Goal: Task Accomplishment & Management: Manage account settings

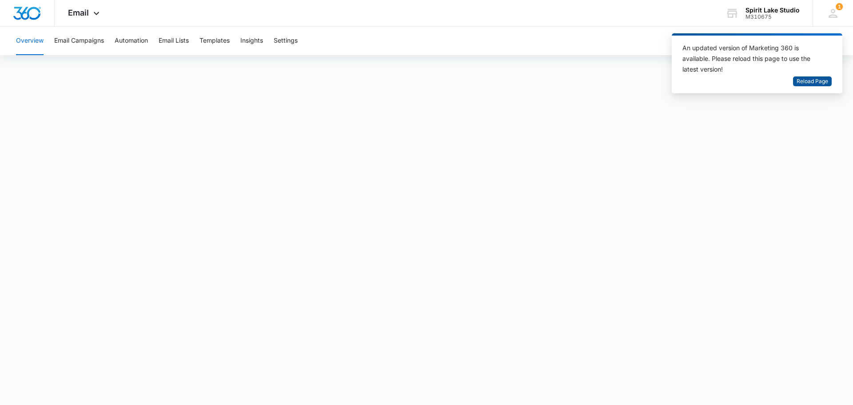
click at [813, 84] on span "Reload Page" at bounding box center [813, 81] width 32 height 8
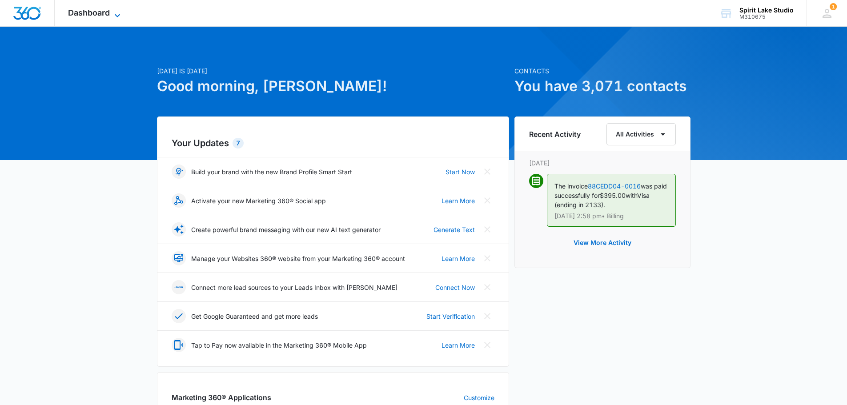
click at [96, 15] on span "Dashboard" at bounding box center [89, 12] width 42 height 9
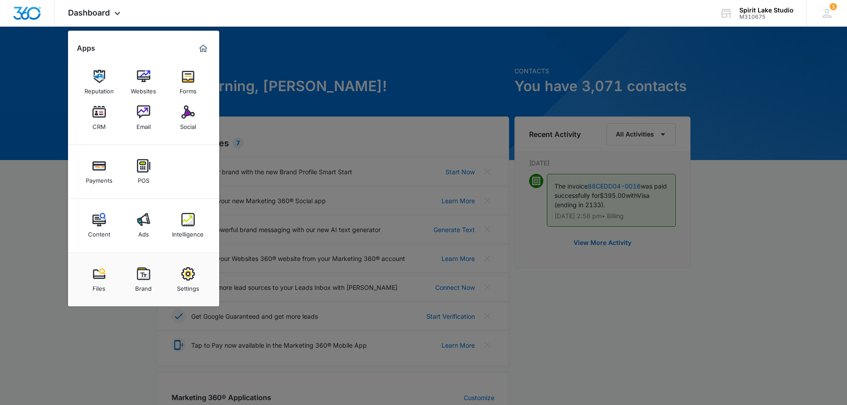
click at [288, 29] on div at bounding box center [423, 202] width 847 height 405
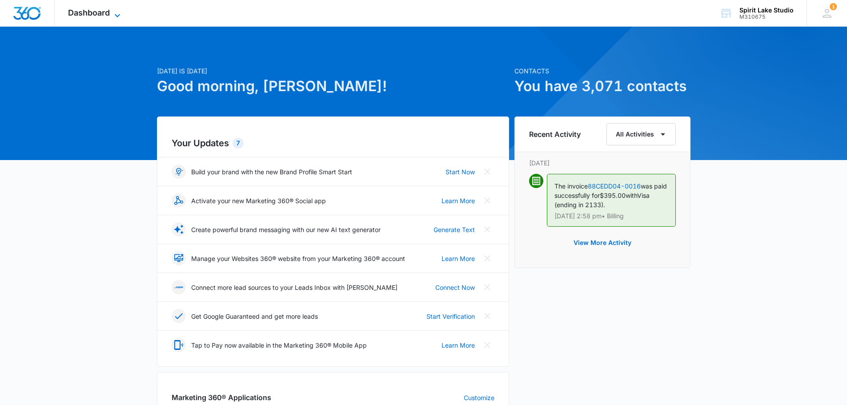
click at [116, 11] on icon at bounding box center [117, 15] width 11 height 11
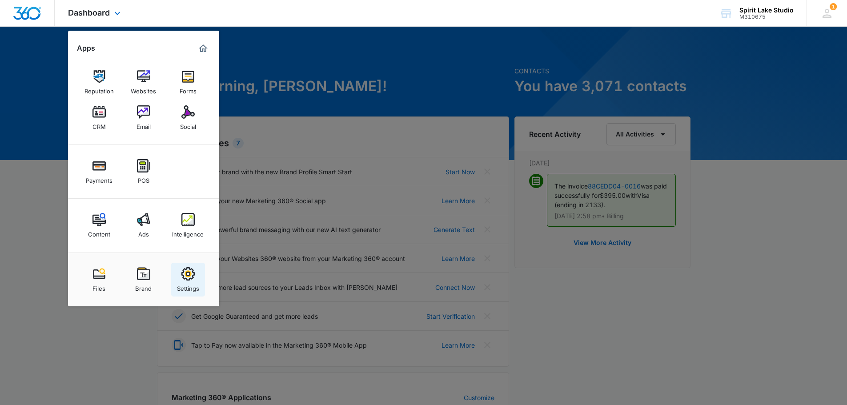
click at [191, 271] on img at bounding box center [187, 273] width 13 height 13
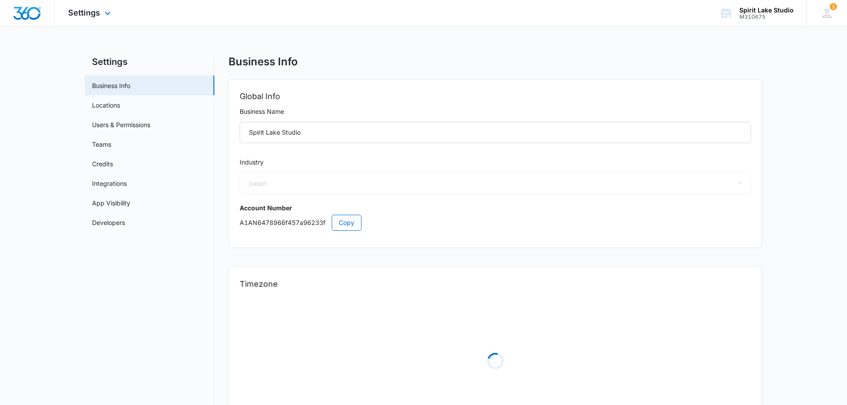
select select "54"
select select "US"
select select "America/Chicago"
click at [77, 9] on span "Settings" at bounding box center [84, 12] width 32 height 9
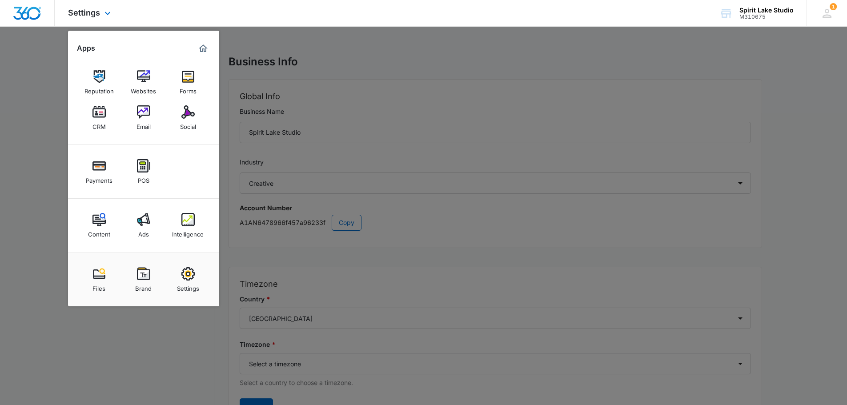
click at [207, 47] on img "Marketing 360® Dashboard" at bounding box center [203, 48] width 11 height 11
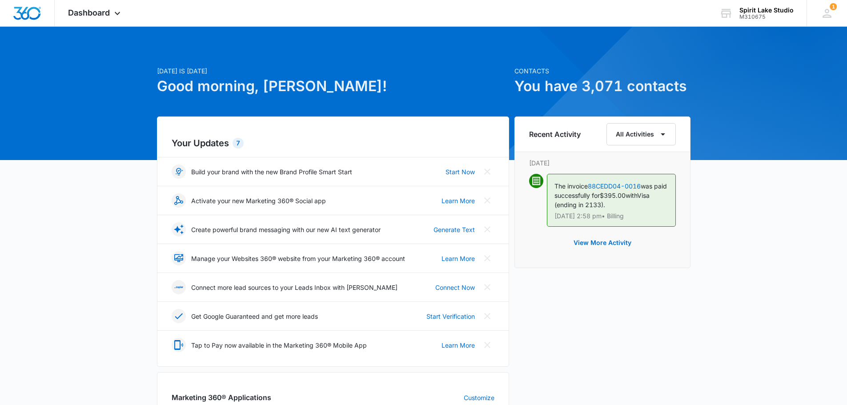
click at [116, 8] on div "Dashboard Apps Reputation Websites Forms CRM Email Social Payments POS Content …" at bounding box center [95, 13] width 81 height 26
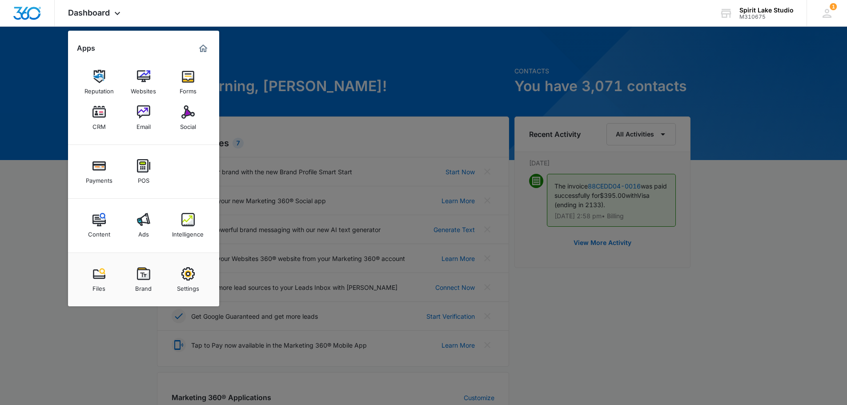
click at [392, 51] on div at bounding box center [423, 202] width 847 height 405
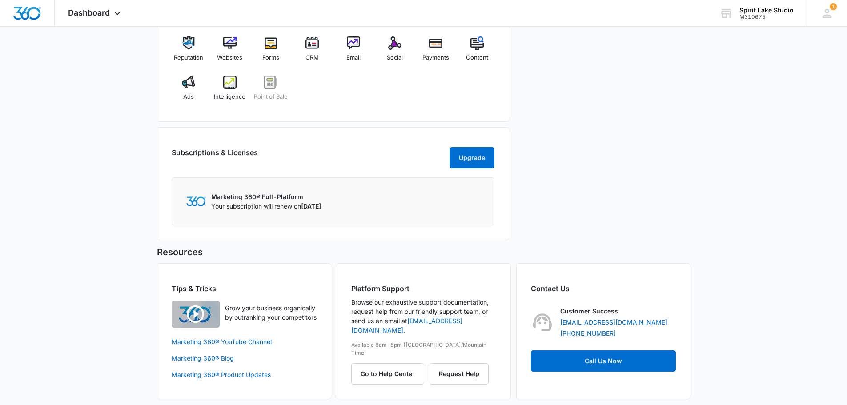
scroll to position [394, 0]
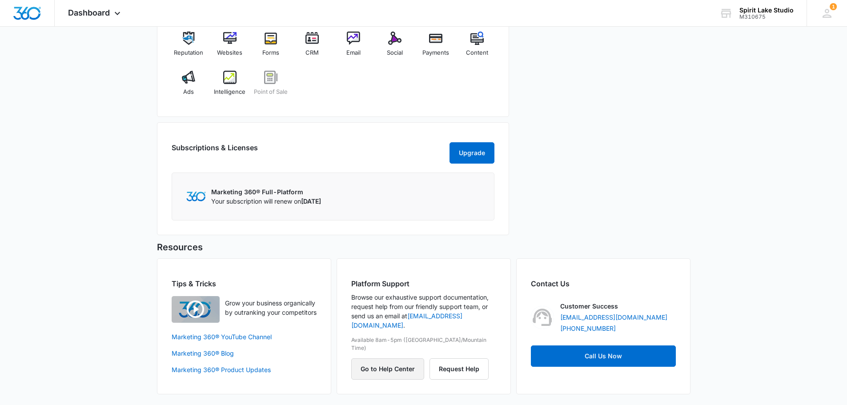
click at [405, 358] on button "Go to Help Center" at bounding box center [387, 368] width 73 height 21
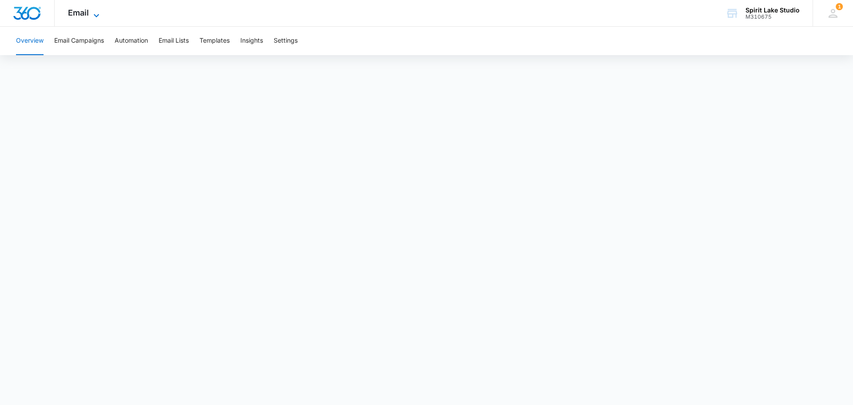
click at [98, 12] on icon at bounding box center [96, 15] width 11 height 11
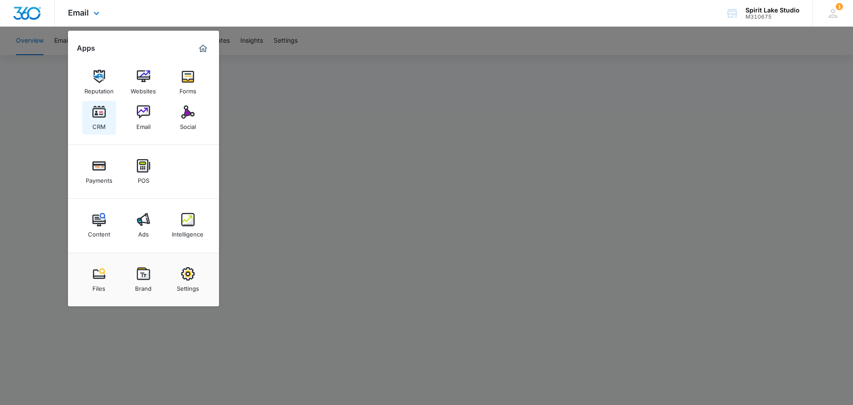
click at [99, 120] on div "CRM" at bounding box center [98, 125] width 13 height 12
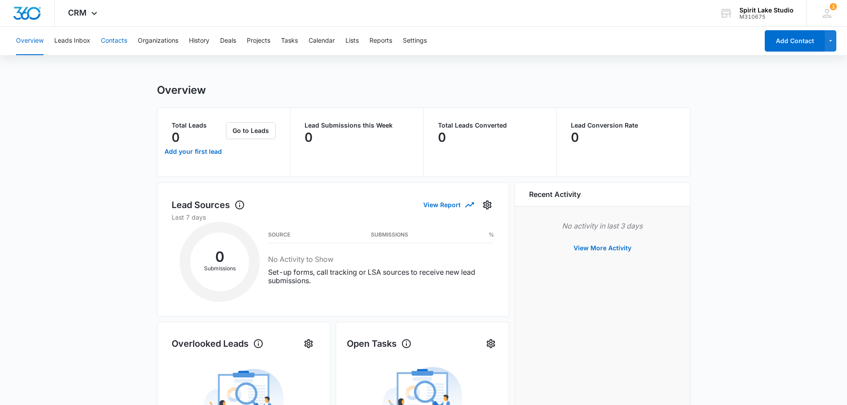
click at [124, 41] on button "Contacts" at bounding box center [114, 41] width 26 height 28
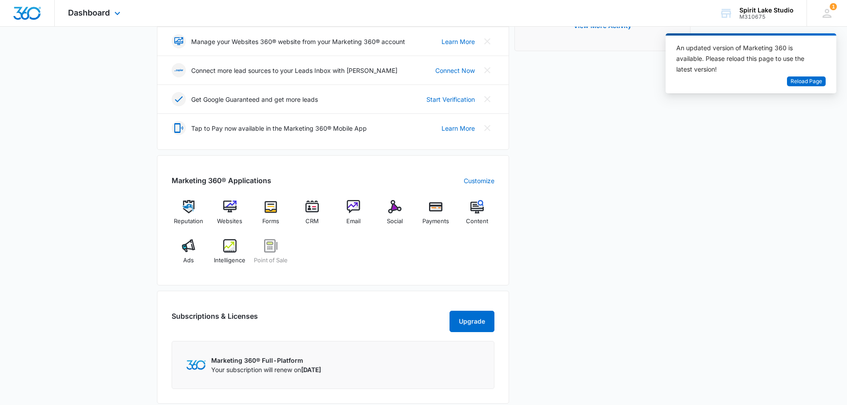
scroll to position [216, 0]
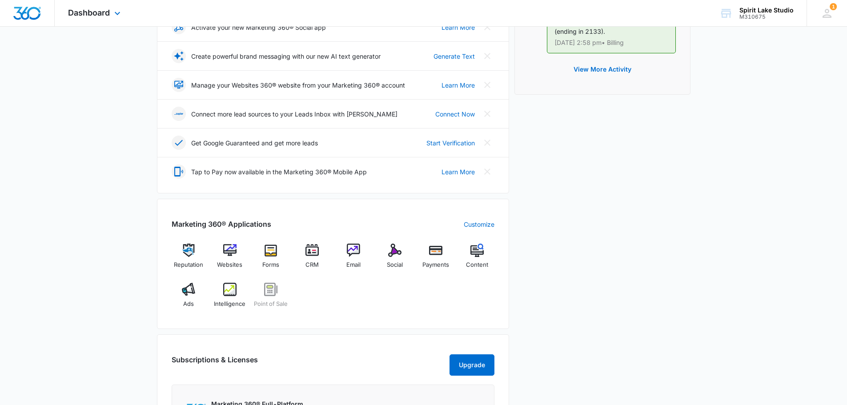
scroll to position [172, 0]
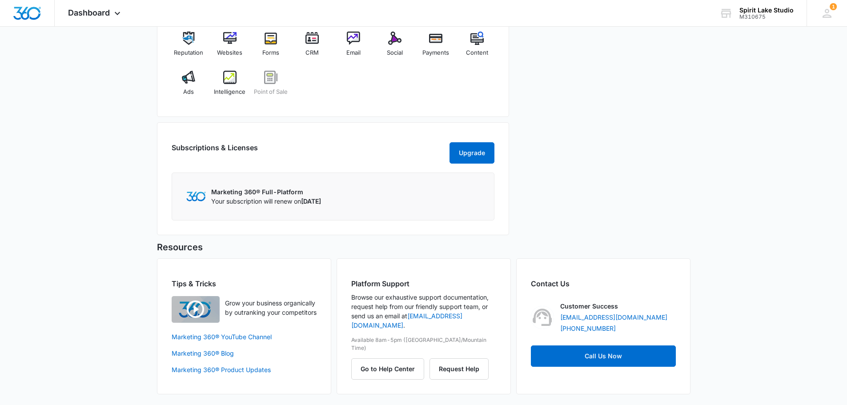
scroll to position [394, 0]
click at [208, 310] on img "button" at bounding box center [196, 309] width 48 height 27
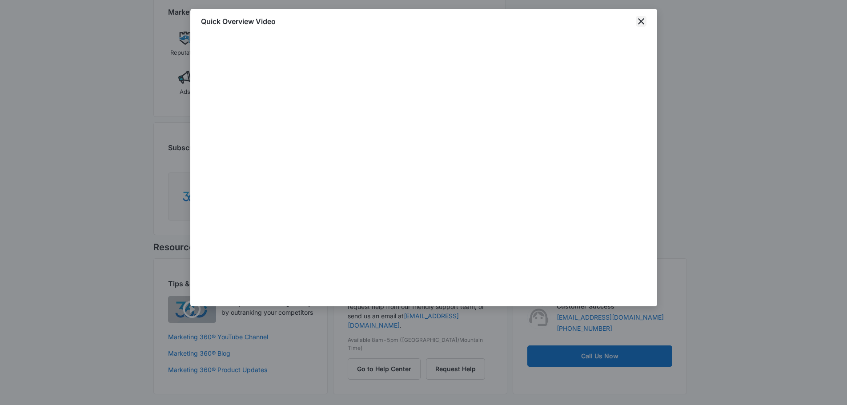
click at [636, 21] on icon "close" at bounding box center [641, 21] width 11 height 11
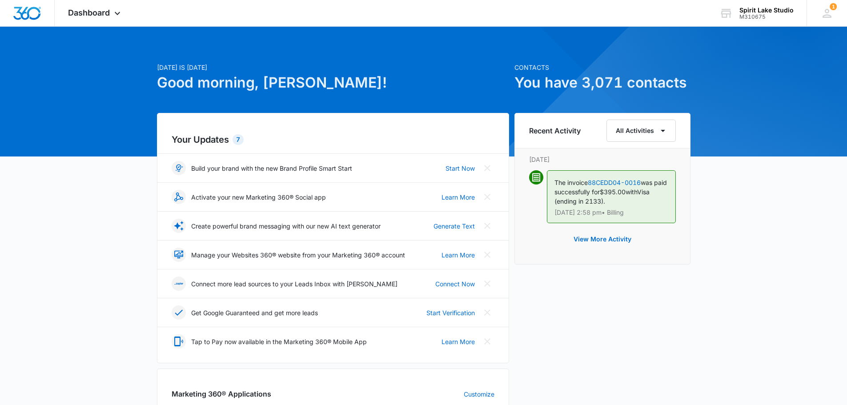
scroll to position [0, 0]
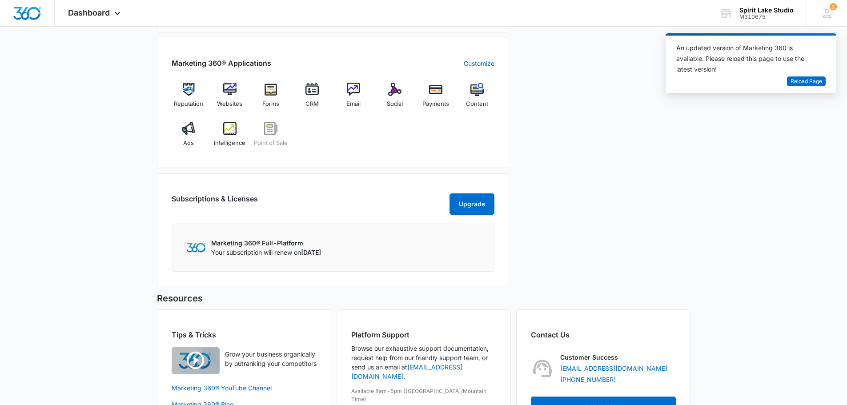
scroll to position [394, 0]
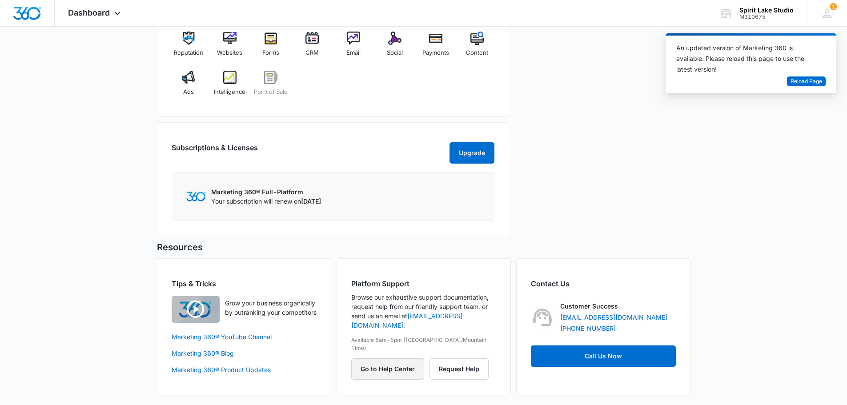
click at [380, 358] on button "Go to Help Center" at bounding box center [387, 368] width 73 height 21
